Goal: Task Accomplishment & Management: Use online tool/utility

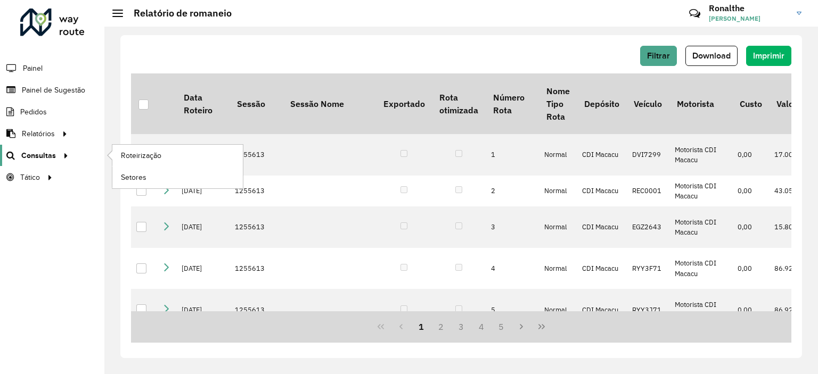
click at [44, 155] on span "Consultas" at bounding box center [38, 155] width 35 height 11
click at [127, 153] on span "Roteirização" at bounding box center [142, 155] width 43 height 11
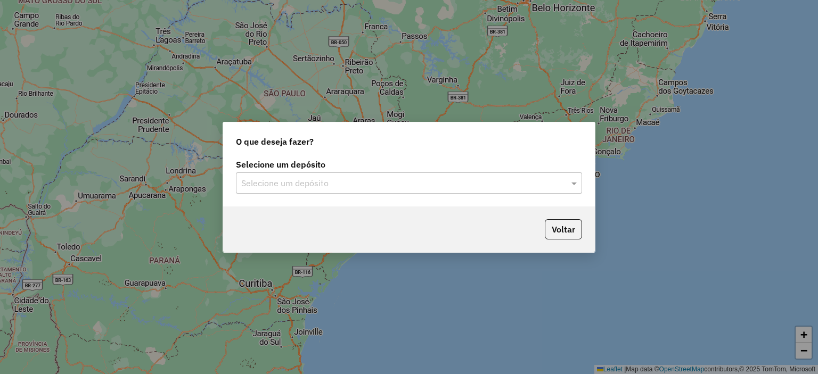
click at [329, 190] on div "Selecione um depósito" at bounding box center [409, 183] width 346 height 21
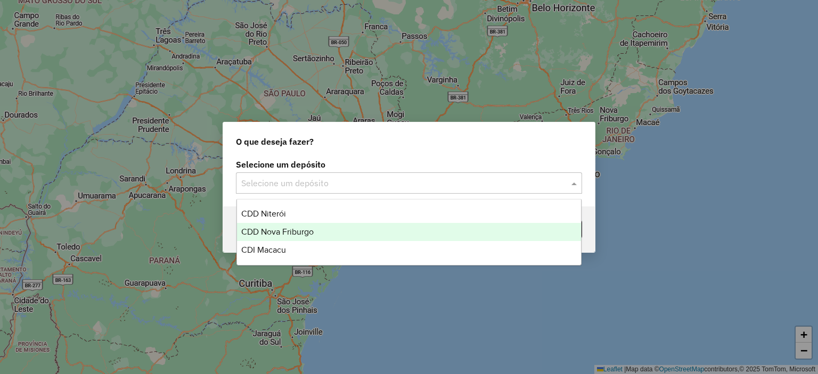
click at [317, 232] on div "CDD Nova Friburgo" at bounding box center [409, 232] width 345 height 18
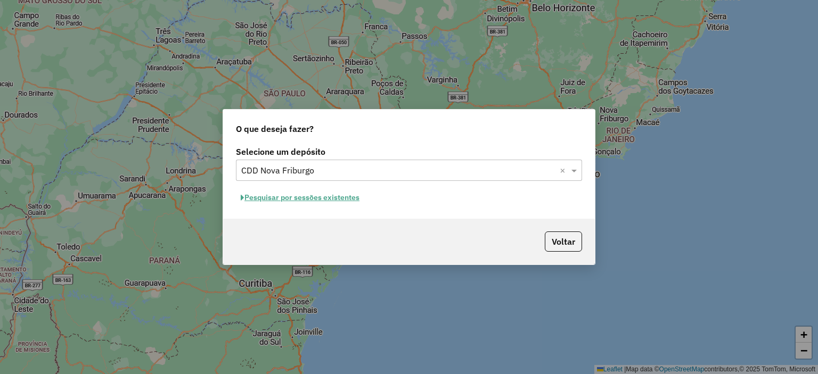
click at [289, 199] on button "Pesquisar por sessões existentes" at bounding box center [300, 198] width 128 height 17
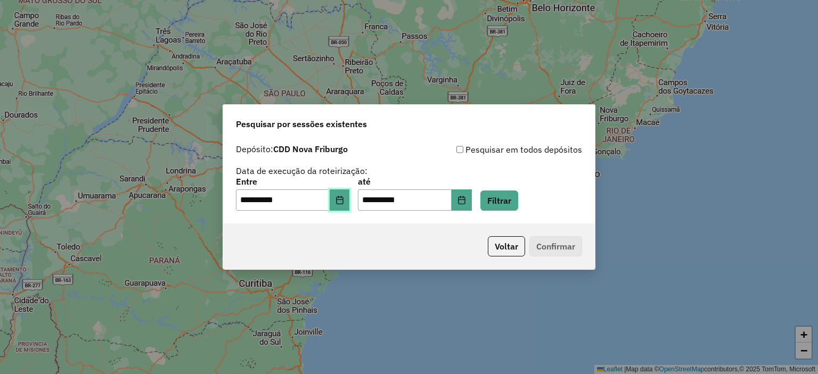
click at [350, 202] on button "Choose Date" at bounding box center [340, 200] width 20 height 21
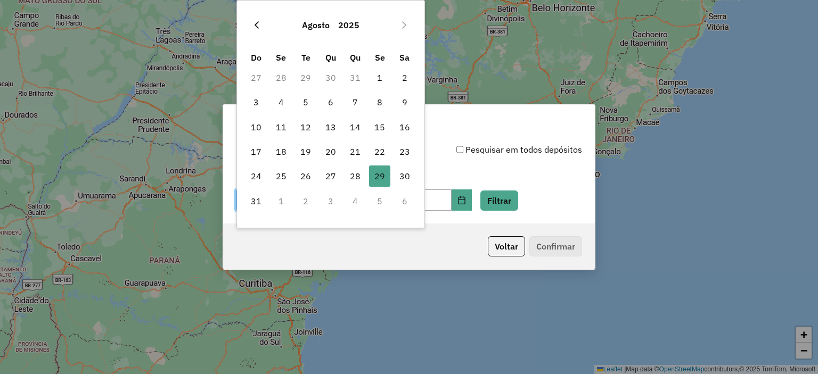
click at [256, 21] on icon "Previous Month" at bounding box center [256, 25] width 9 height 9
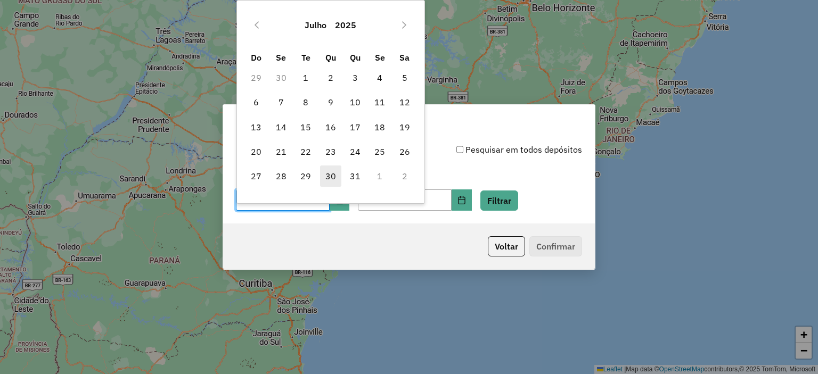
click at [331, 173] on span "30" at bounding box center [330, 176] width 21 height 21
type input "**********"
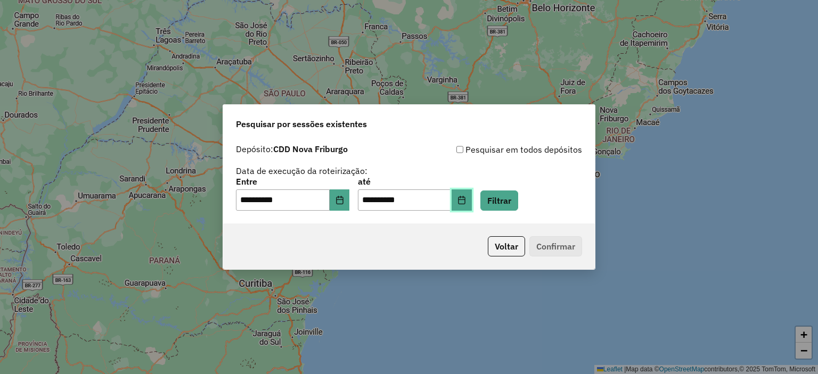
click at [465, 197] on icon "Choose Date" at bounding box center [461, 200] width 7 height 9
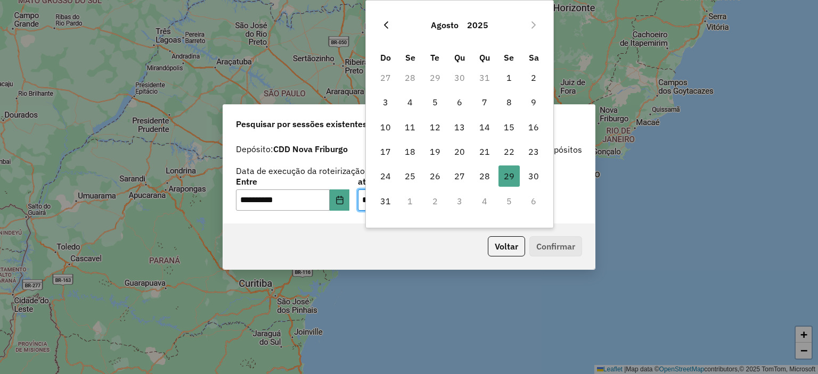
click at [388, 23] on icon "Previous Month" at bounding box center [386, 25] width 9 height 9
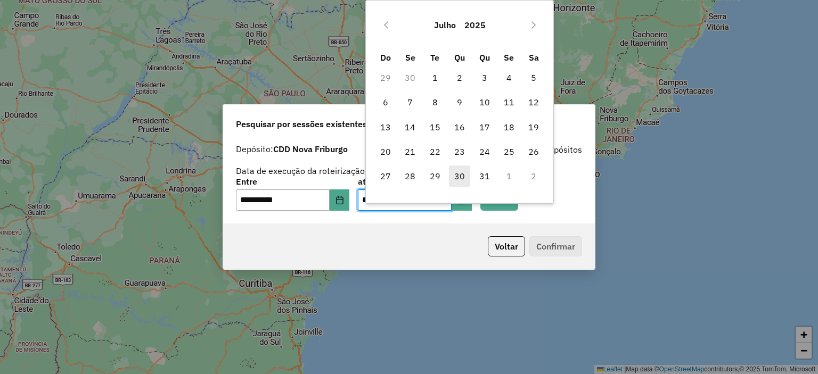
click at [460, 176] on span "30" at bounding box center [459, 176] width 21 height 21
type input "**********"
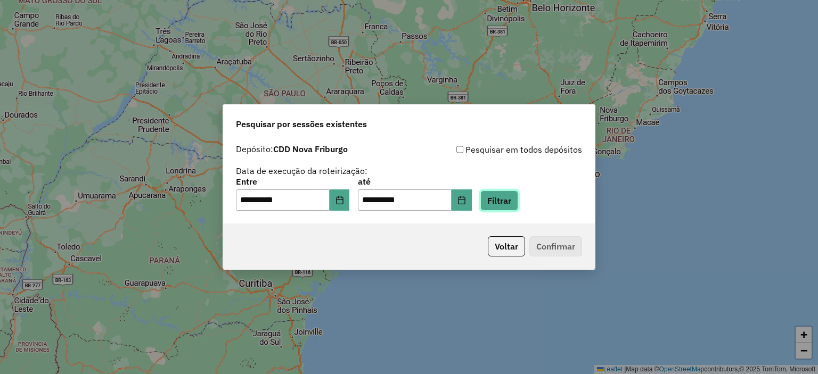
click at [518, 198] on button "Filtrar" at bounding box center [499, 201] width 38 height 20
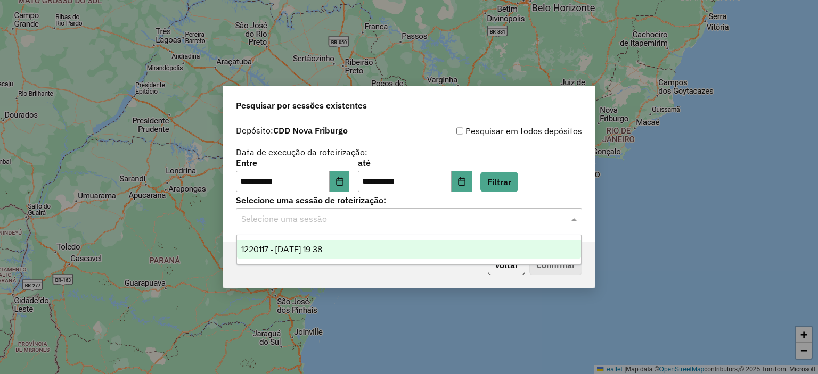
click at [322, 215] on input "text" at bounding box center [398, 219] width 314 height 13
click at [318, 253] on span "1220117 - [DATE] 19:38" at bounding box center [281, 249] width 81 height 9
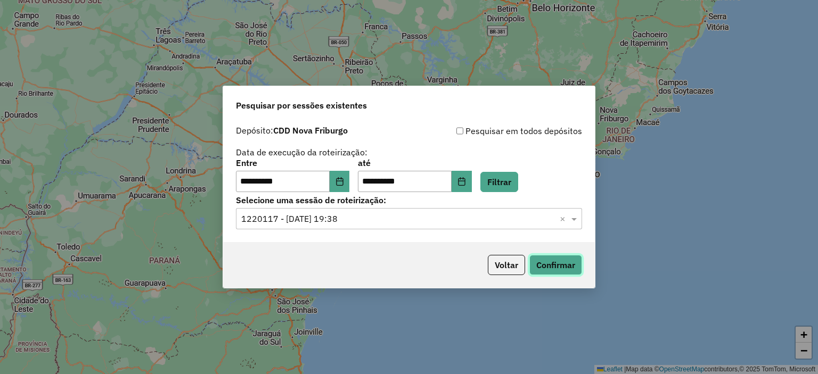
click at [550, 267] on button "Confirmar" at bounding box center [555, 265] width 53 height 20
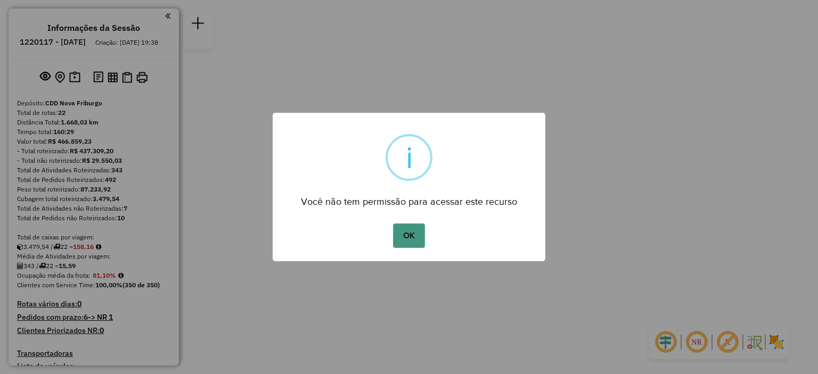
click at [418, 240] on button "OK" at bounding box center [408, 236] width 31 height 25
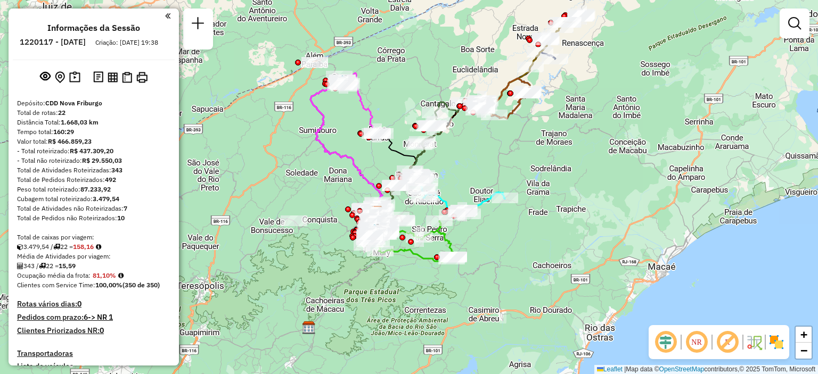
drag, startPoint x: 495, startPoint y: 138, endPoint x: 469, endPoint y: 175, distance: 45.1
click at [469, 175] on div "Janela de atendimento Grade de atendimento Capacidade Transportadoras Veículos …" at bounding box center [409, 187] width 818 height 374
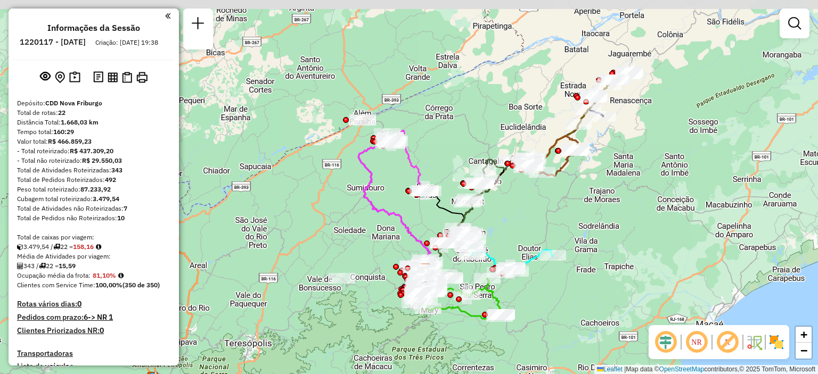
drag, startPoint x: 503, startPoint y: 142, endPoint x: 547, endPoint y: 201, distance: 73.5
click at [552, 200] on div "Janela de atendimento Grade de atendimento Capacidade Transportadoras Veículos …" at bounding box center [409, 187] width 818 height 374
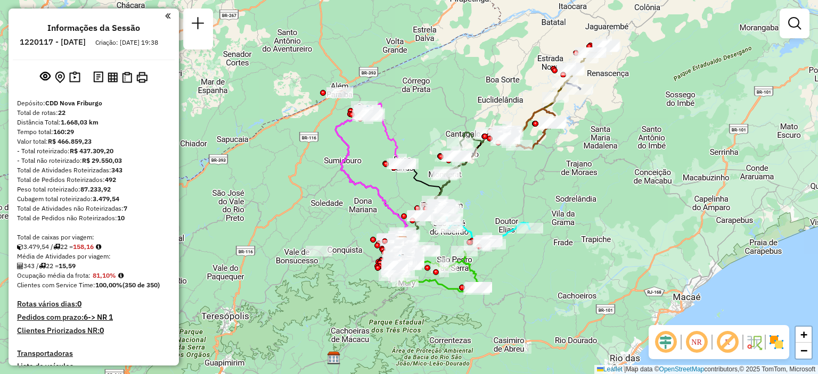
drag, startPoint x: 516, startPoint y: 204, endPoint x: 486, endPoint y: 176, distance: 40.7
click at [487, 176] on div "Janela de atendimento Grade de atendimento Capacidade Transportadoras Veículos …" at bounding box center [409, 187] width 818 height 374
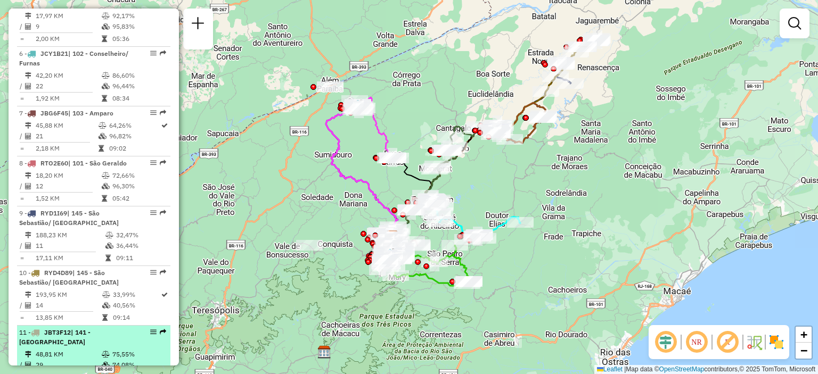
scroll to position [692, 0]
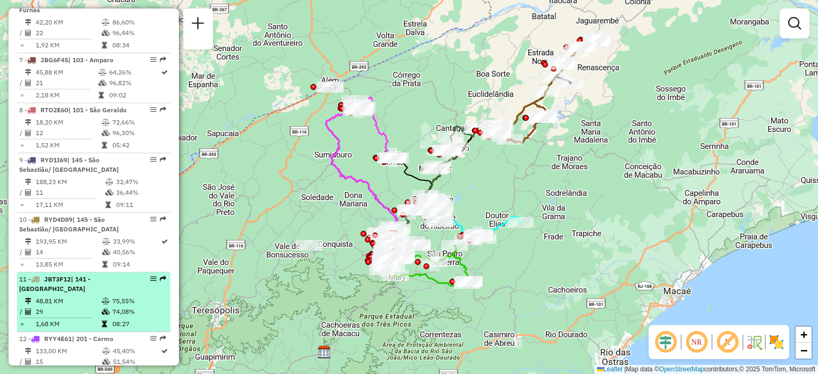
click at [82, 294] on div "11 - JBT3F12 | 141 - Bom Jardim" at bounding box center [75, 284] width 113 height 19
select select "**********"
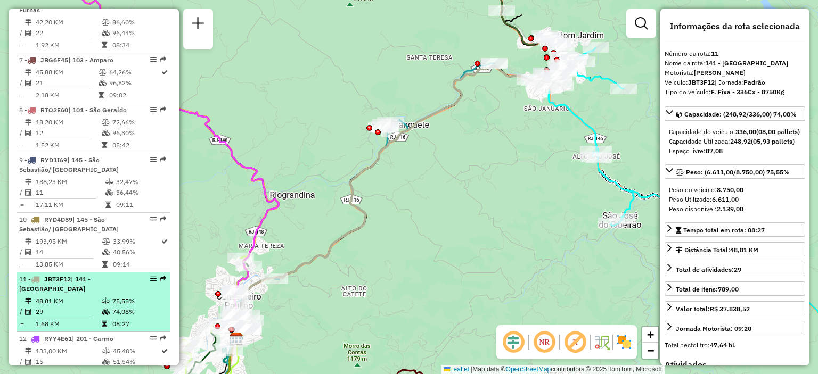
drag, startPoint x: 83, startPoint y: 305, endPoint x: 81, endPoint y: 311, distance: 5.4
click at [81, 294] on div "11 - JBT3F12 | 141 - Bom Jardim" at bounding box center [75, 284] width 113 height 19
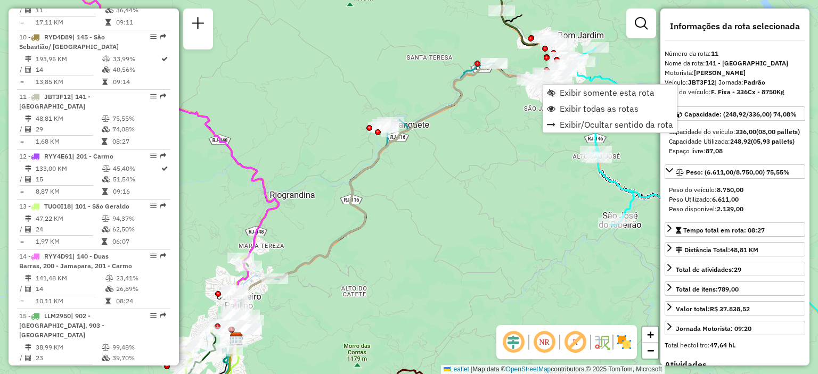
scroll to position [975, 0]
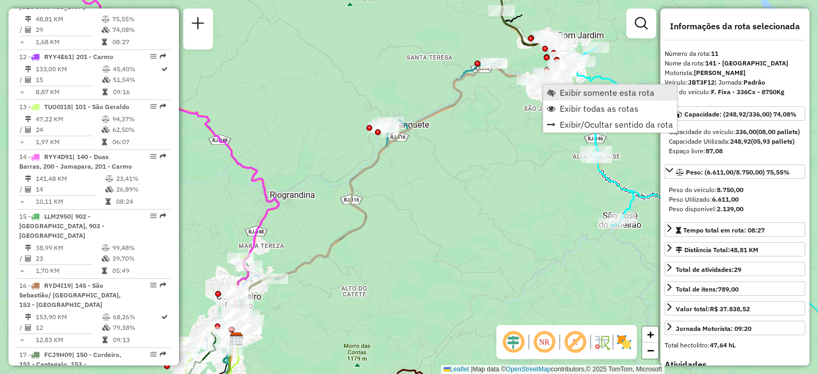
click at [572, 91] on span "Exibir somente esta rota" at bounding box center [607, 92] width 95 height 9
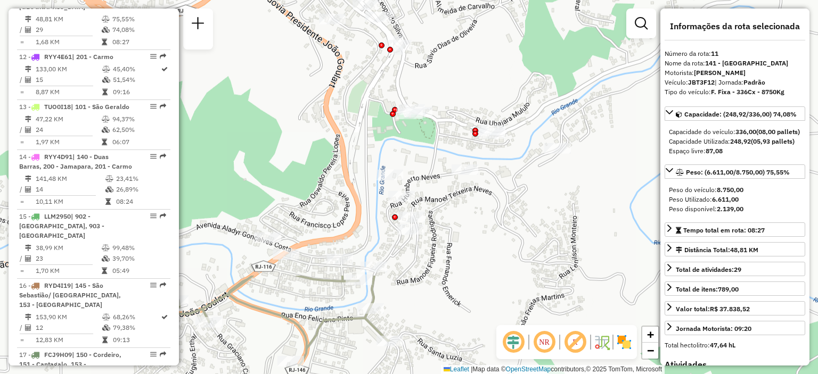
drag, startPoint x: 539, startPoint y: 120, endPoint x: 358, endPoint y: 390, distance: 324.8
click at [358, 374] on html "Aguarde... Pop-up bloqueado! Seu navegador bloqueou automáticamente a abertura …" at bounding box center [409, 187] width 818 height 374
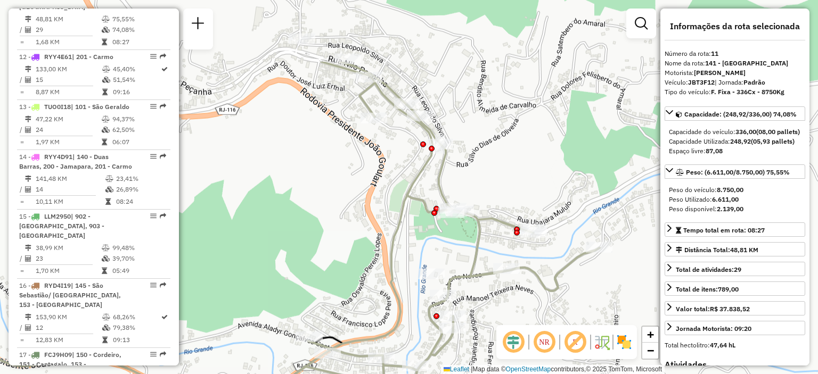
drag, startPoint x: 373, startPoint y: 103, endPoint x: 415, endPoint y: 202, distance: 107.6
click at [415, 202] on icon at bounding box center [387, 263] width 425 height 403
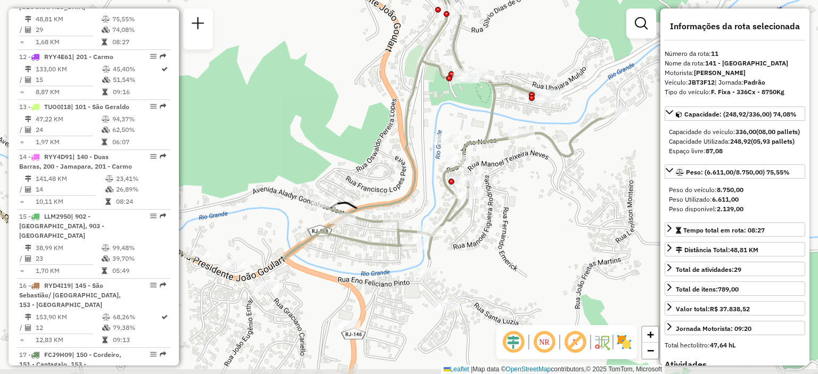
drag, startPoint x: 494, startPoint y: 252, endPoint x: 483, endPoint y: 100, distance: 152.7
click at [483, 100] on div "Janela de atendimento Grade de atendimento Capacidade Transportadoras Veículos …" at bounding box center [409, 187] width 818 height 374
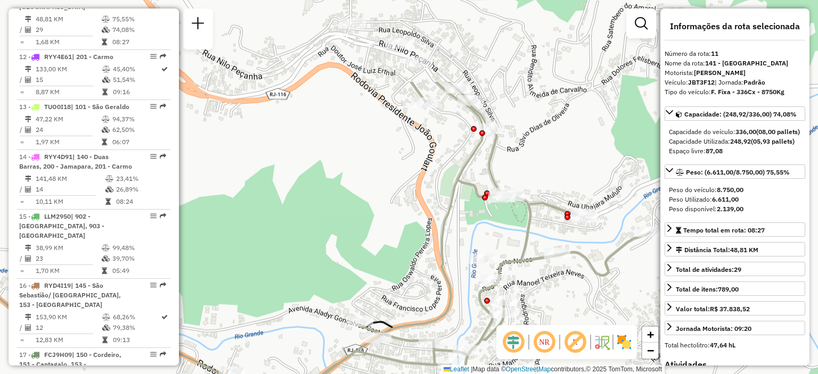
drag, startPoint x: 403, startPoint y: 110, endPoint x: 439, endPoint y: 229, distance: 124.5
click at [439, 229] on icon at bounding box center [437, 266] width 425 height 368
